Goal: Information Seeking & Learning: Learn about a topic

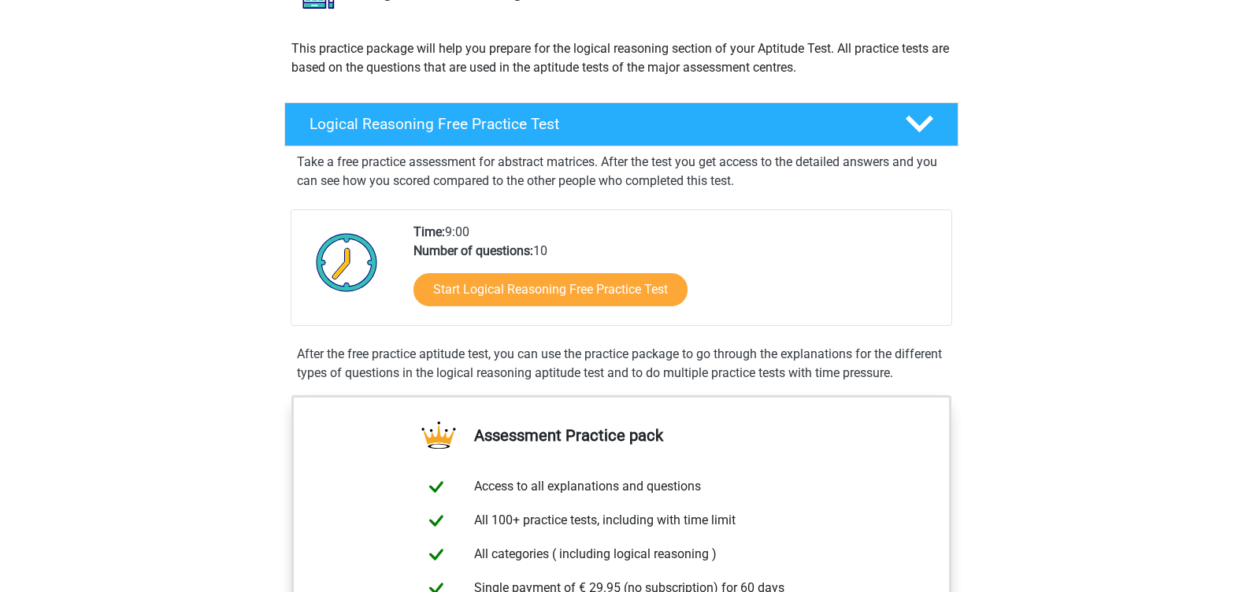
scroll to position [126, 0]
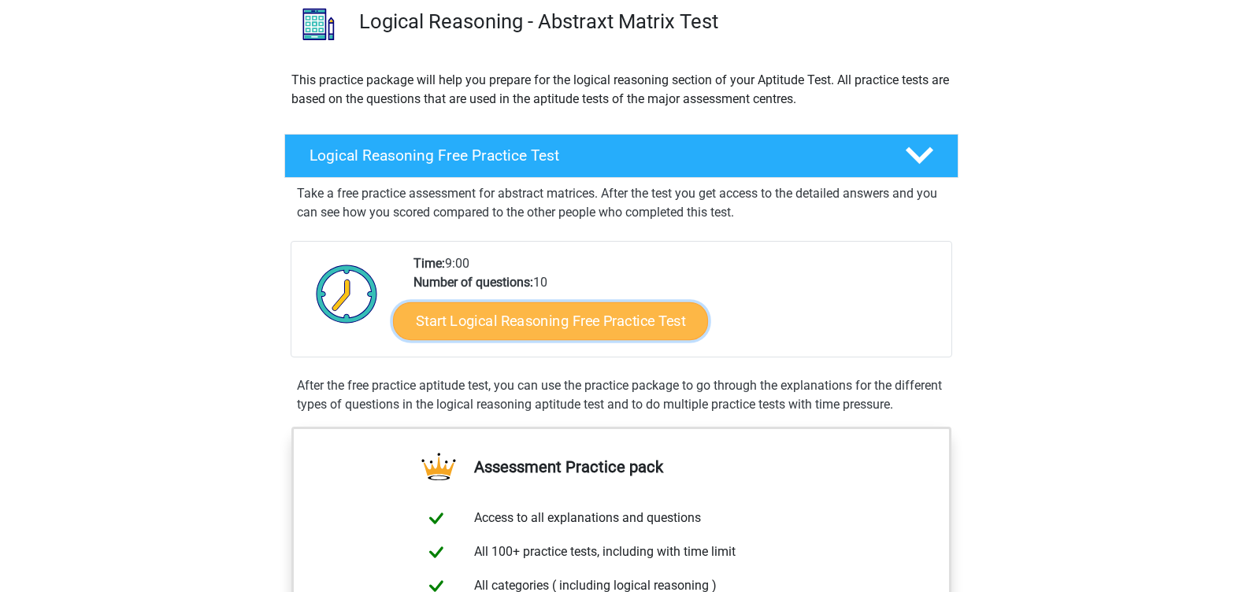
click at [543, 333] on link "Start Logical Reasoning Free Practice Test" at bounding box center [550, 321] width 315 height 38
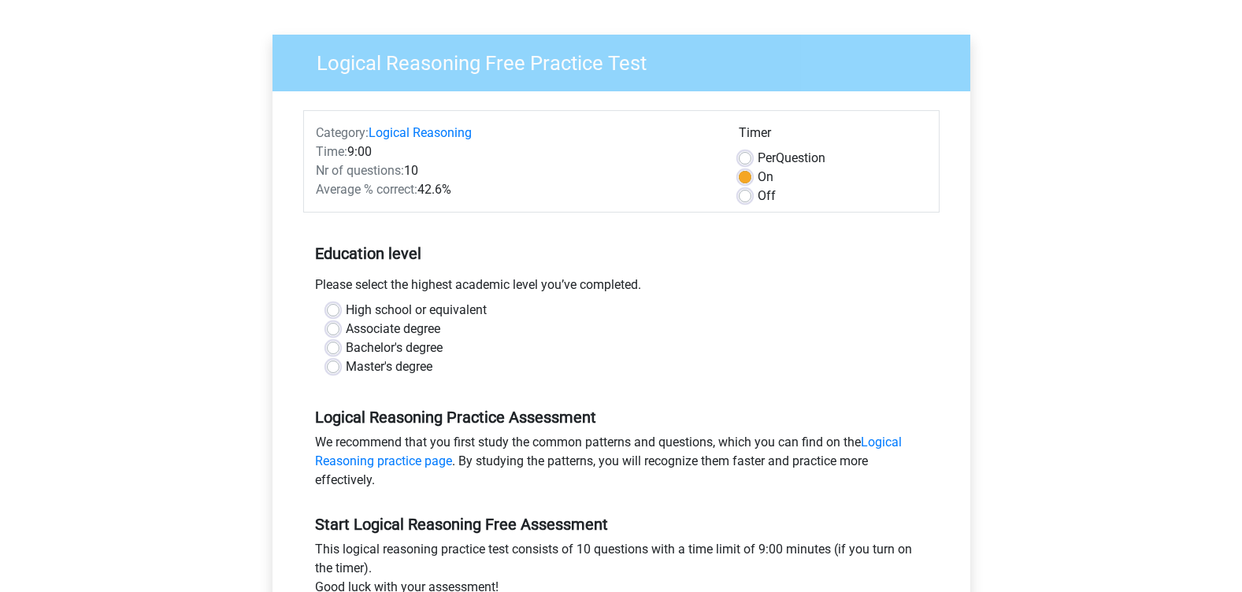
scroll to position [126, 0]
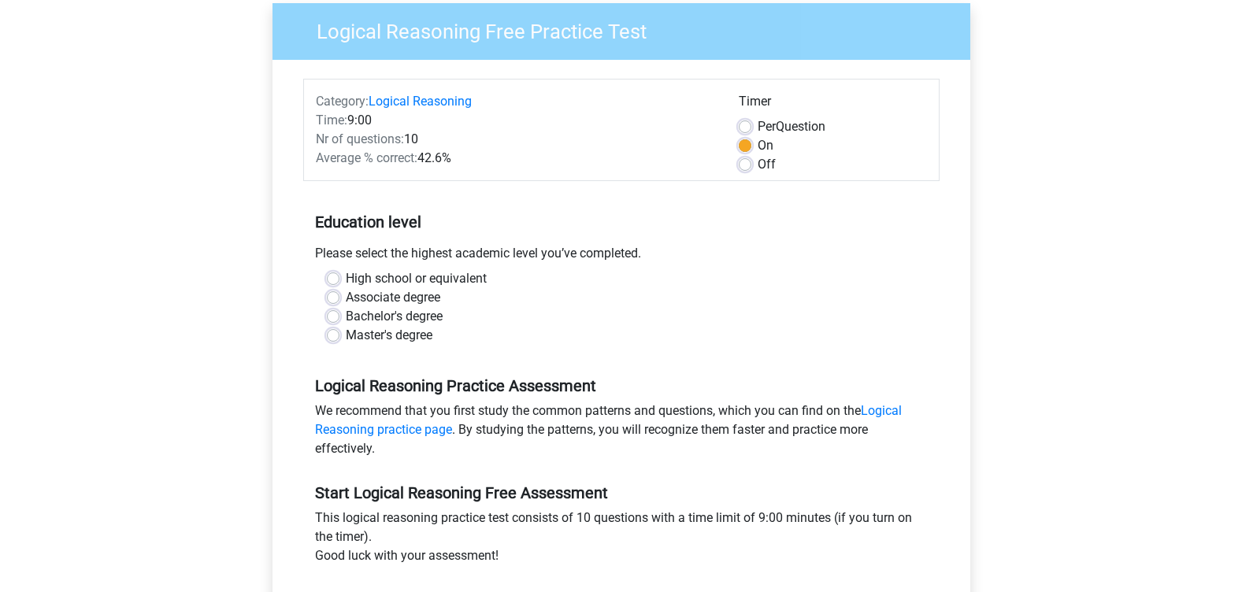
click at [346, 335] on label "Master's degree" at bounding box center [389, 335] width 87 height 19
click at [335, 335] on input "Master's degree" at bounding box center [333, 334] width 13 height 16
radio input "true"
click at [256, 338] on div "Logical Reasoning Free Practice Test Category: Logical Reasoning Time: 9:00 Nr …" at bounding box center [622, 340] width 736 height 725
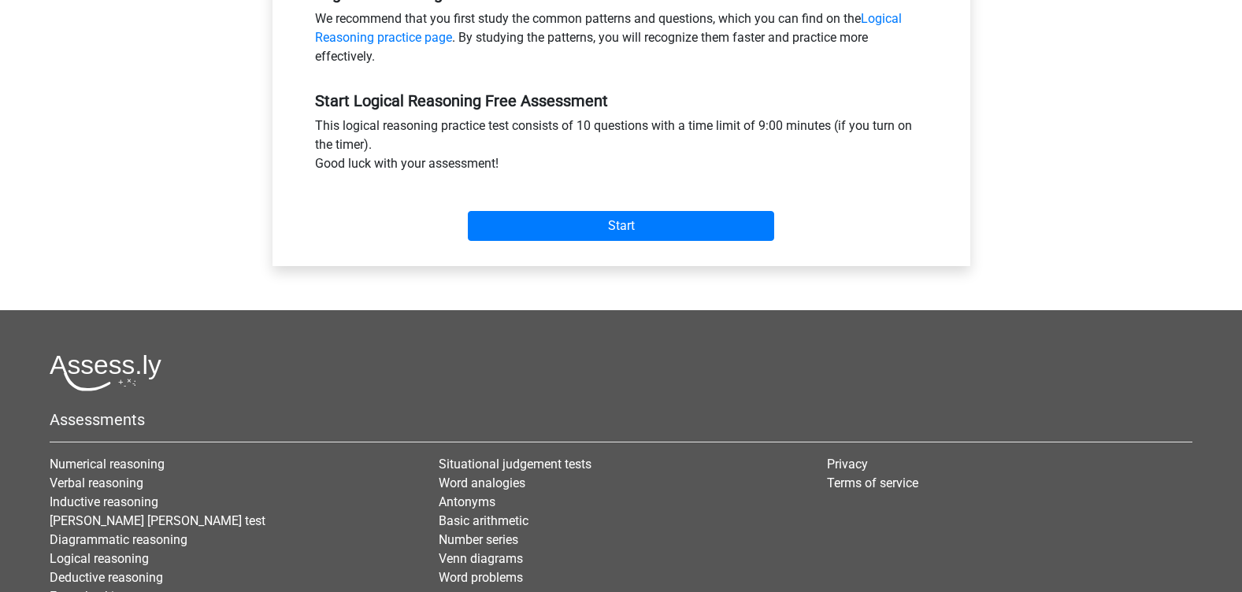
scroll to position [536, 0]
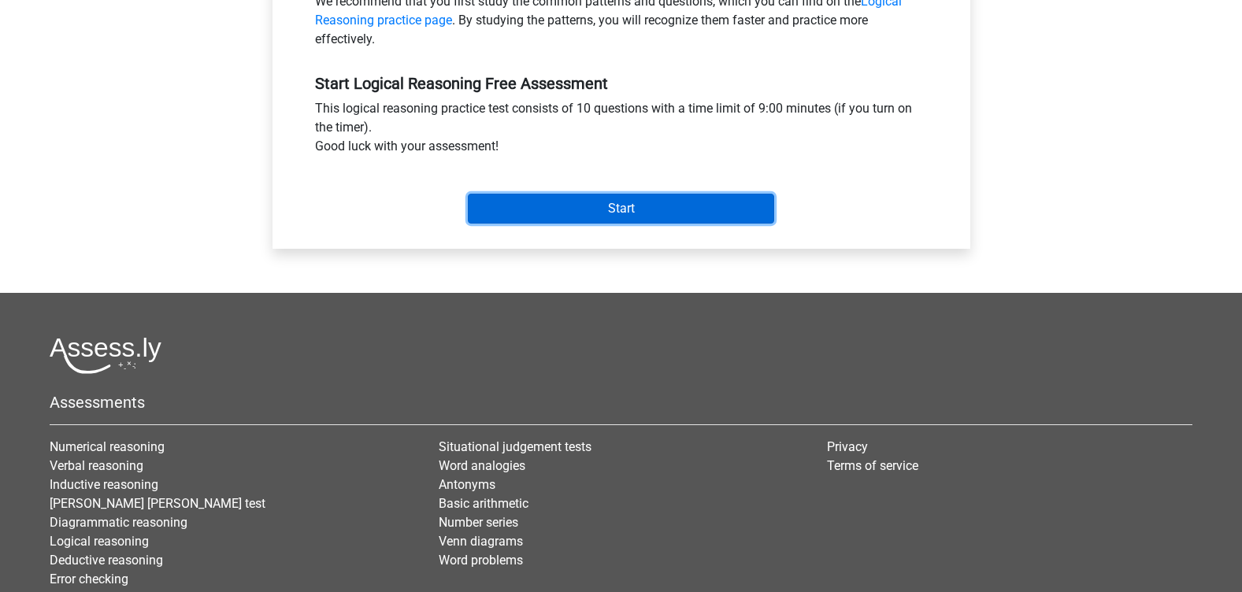
click at [629, 203] on input "Start" at bounding box center [621, 209] width 306 height 30
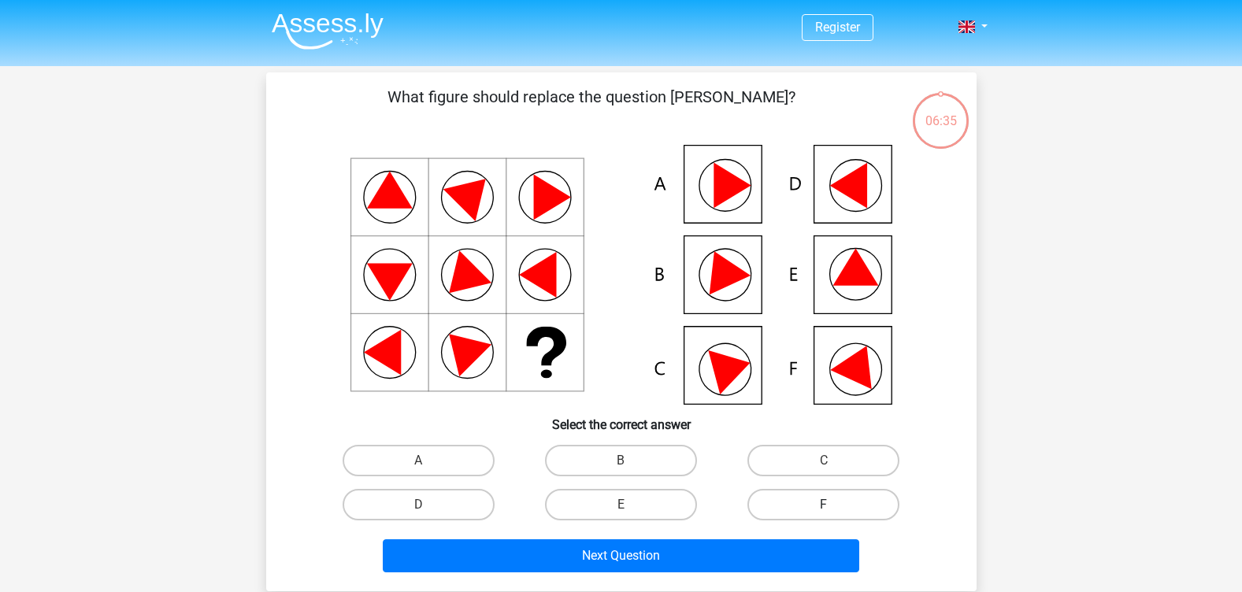
click at [786, 499] on label "F" at bounding box center [824, 505] width 152 height 32
click at [824, 505] on input "F" at bounding box center [829, 510] width 10 height 10
radio input "true"
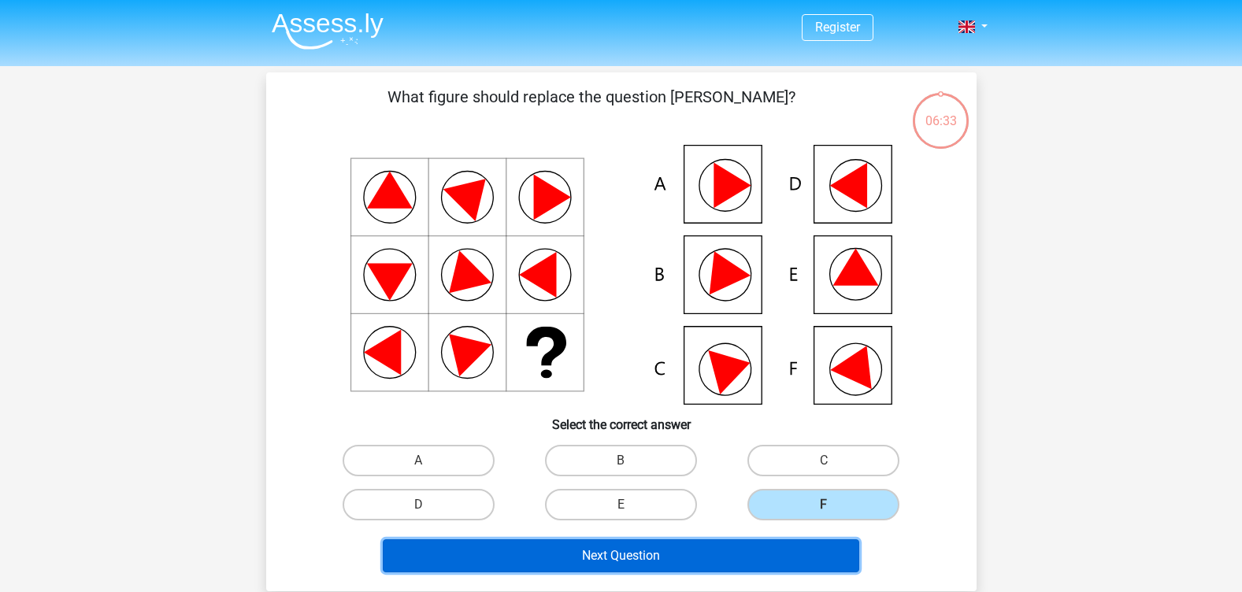
click at [756, 547] on button "Next Question" at bounding box center [621, 556] width 477 height 33
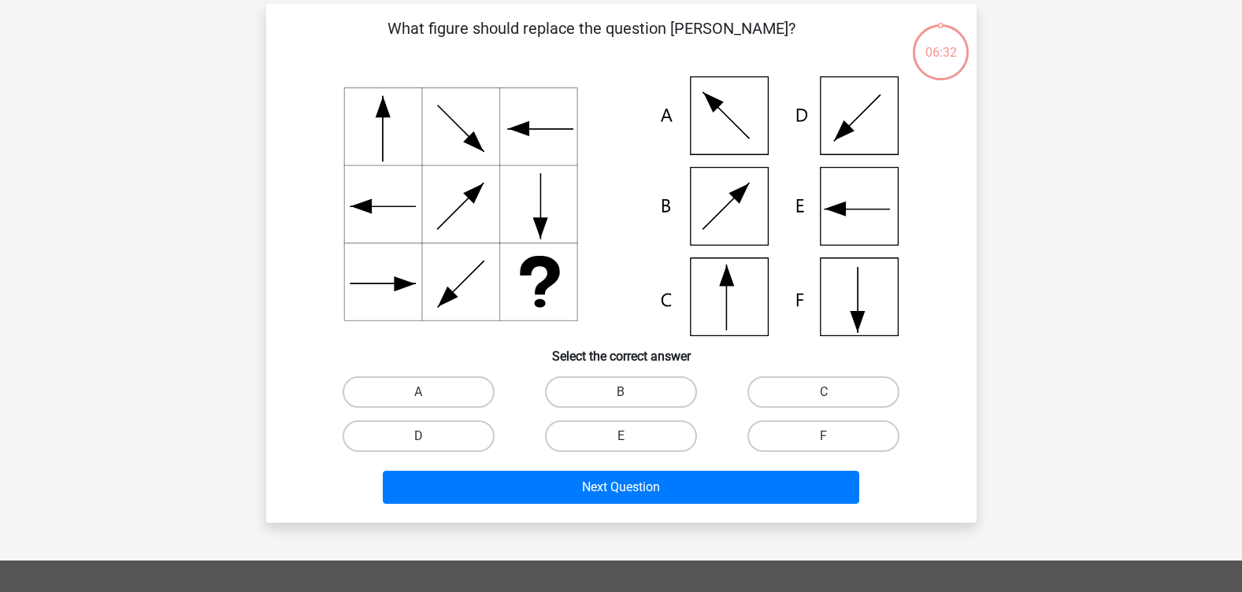
scroll to position [72, 0]
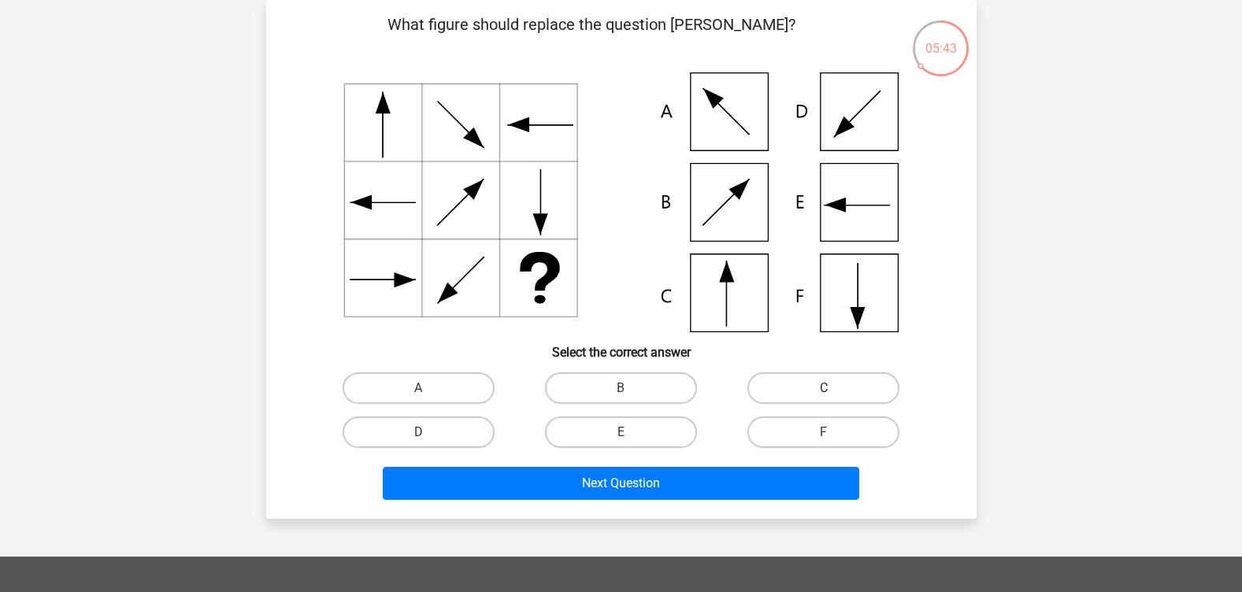
click at [826, 377] on label "C" at bounding box center [824, 389] width 152 height 32
click at [826, 388] on input "C" at bounding box center [829, 393] width 10 height 10
radio input "true"
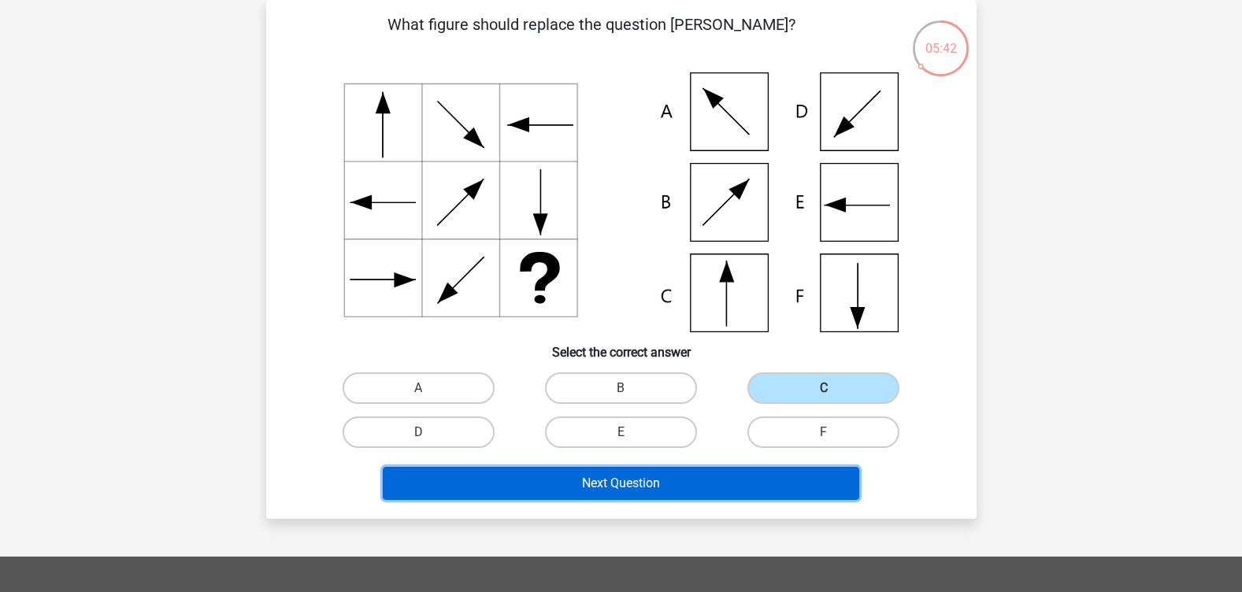
click at [705, 492] on button "Next Question" at bounding box center [621, 483] width 477 height 33
